Goal: Information Seeking & Learning: Learn about a topic

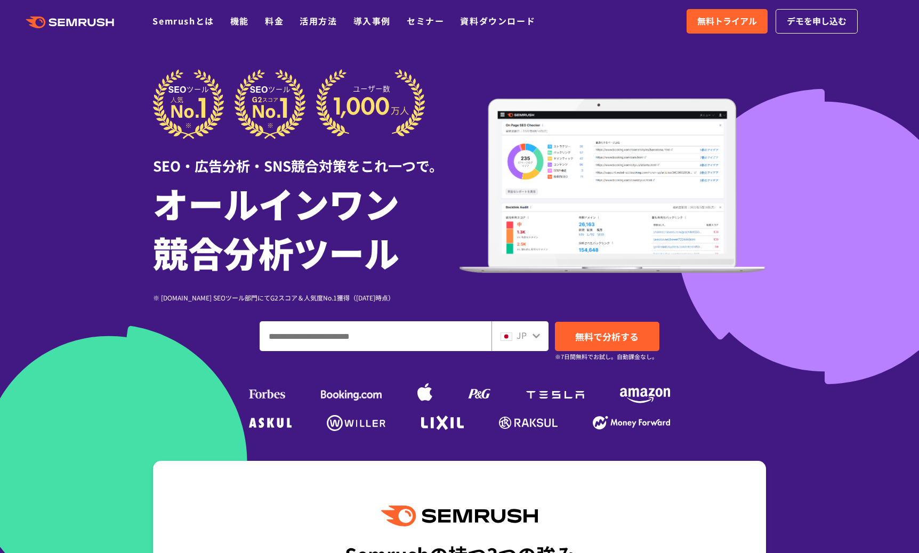
click at [390, 342] on input "ドメイン、キーワードまたはURLを入力してください" at bounding box center [375, 336] width 231 height 29
type input "*"
type input "*********"
click at [645, 328] on link "無料で分析する" at bounding box center [607, 336] width 104 height 29
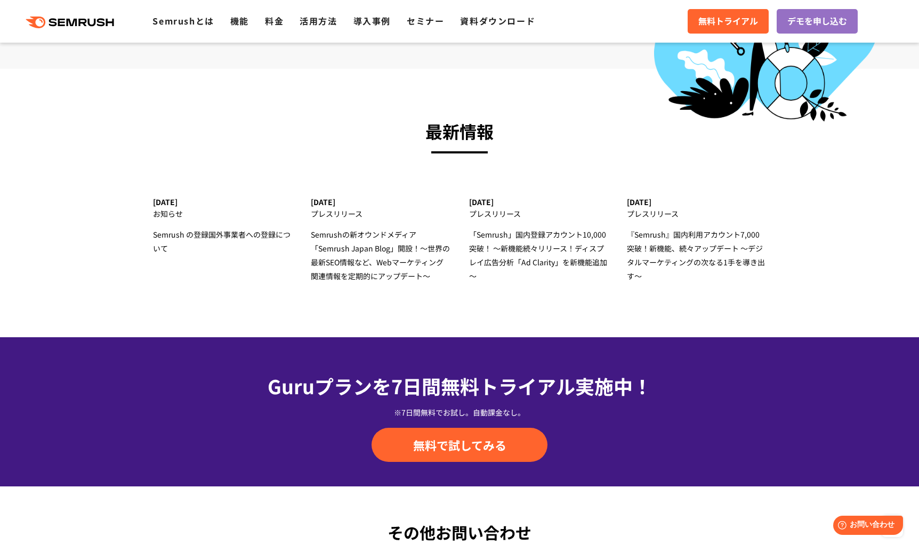
scroll to position [3581, 0]
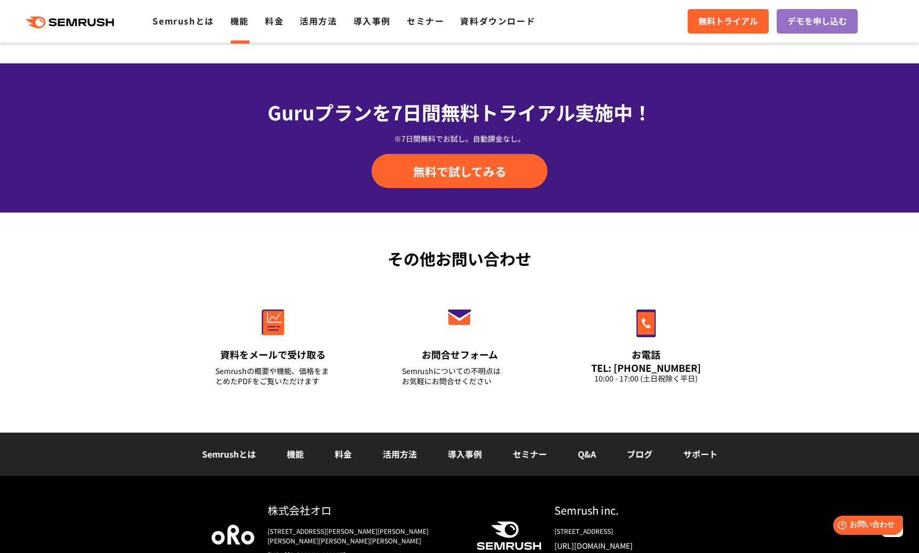
click at [243, 25] on link "機能" at bounding box center [239, 20] width 19 height 13
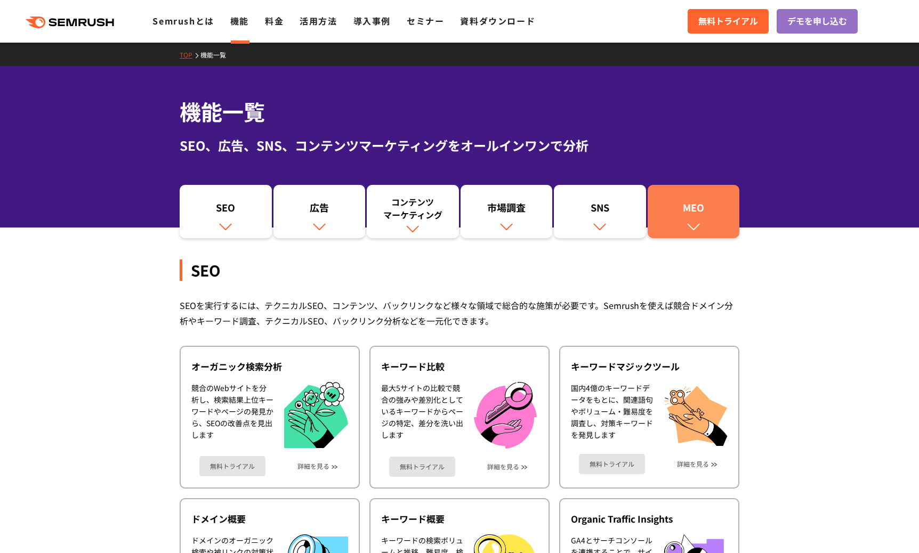
click at [683, 212] on div "MEO" at bounding box center [694, 210] width 82 height 18
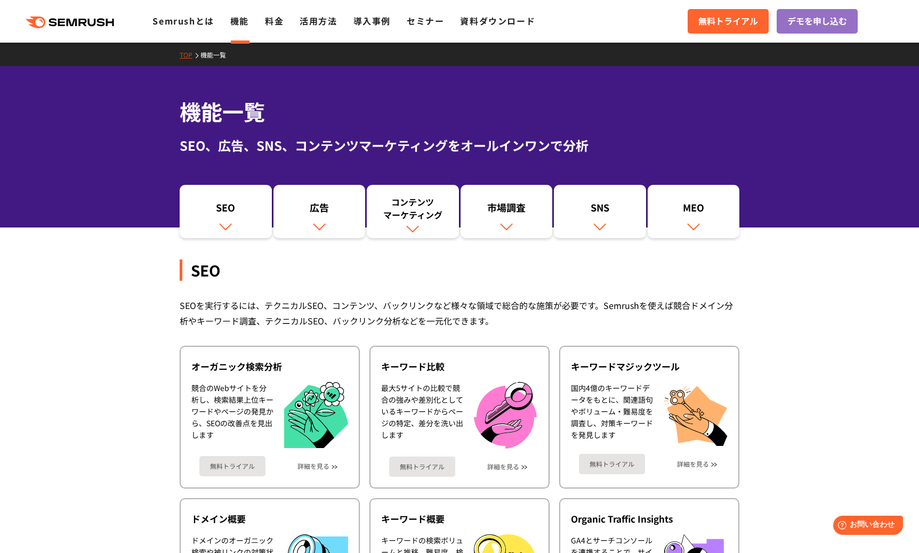
click at [325, 163] on div "機能一覧 SEO、広告、SNS、コンテンツマーケティングをオールインワンで分析" at bounding box center [459, 146] width 919 height 161
